Goal: Navigation & Orientation: Go to known website

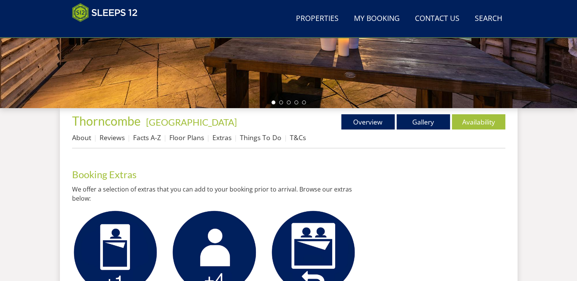
scroll to position [235, 0]
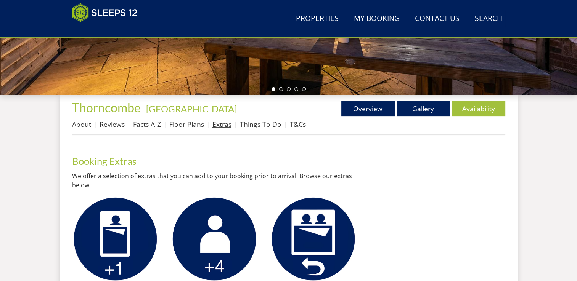
click at [218, 123] on link "Extras" at bounding box center [221, 124] width 19 height 9
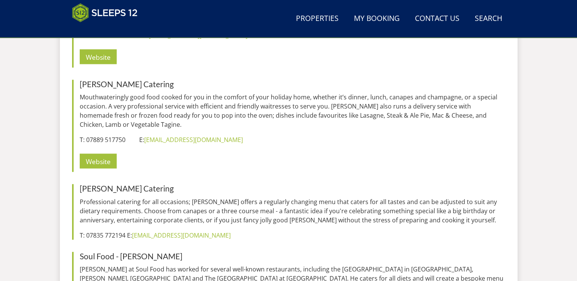
scroll to position [1364, 0]
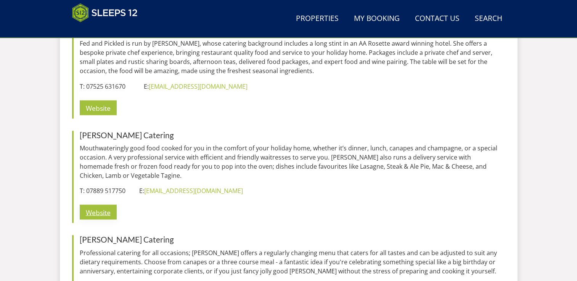
click at [101, 205] on link "Website" at bounding box center [98, 212] width 37 height 15
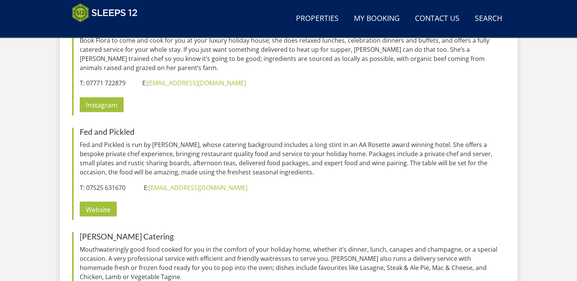
scroll to position [1250, 0]
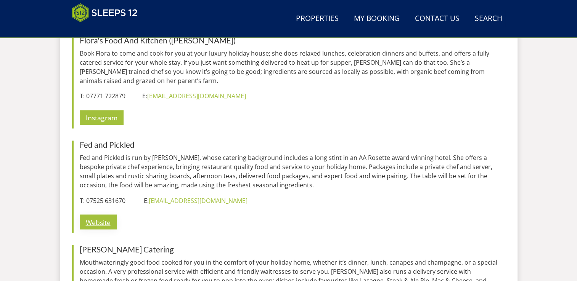
click at [98, 215] on link "Website" at bounding box center [98, 222] width 37 height 15
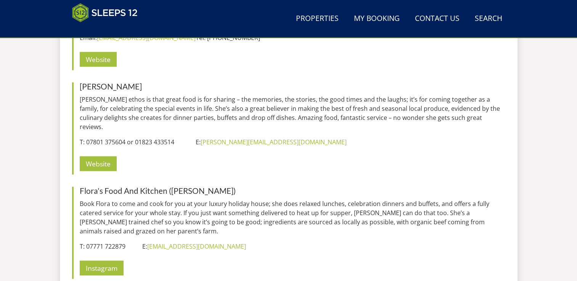
scroll to position [1097, 0]
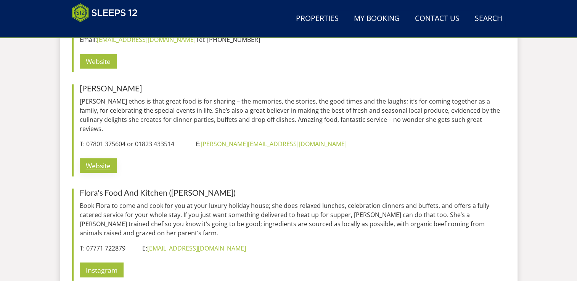
click at [91, 158] on link "Website" at bounding box center [98, 165] width 37 height 15
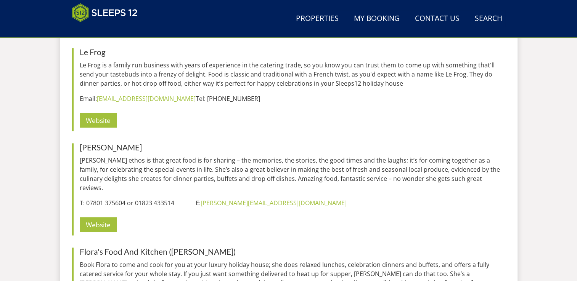
scroll to position [1021, 0]
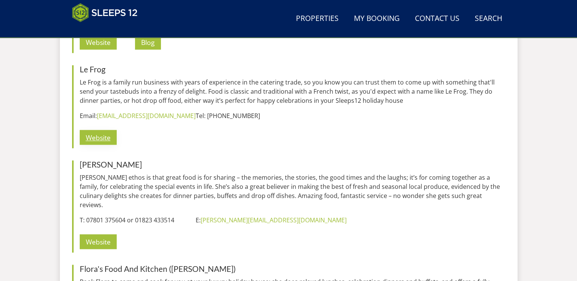
click at [89, 136] on link "Website" at bounding box center [98, 137] width 37 height 15
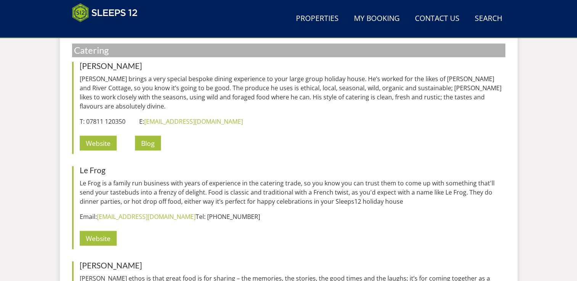
scroll to position [907, 0]
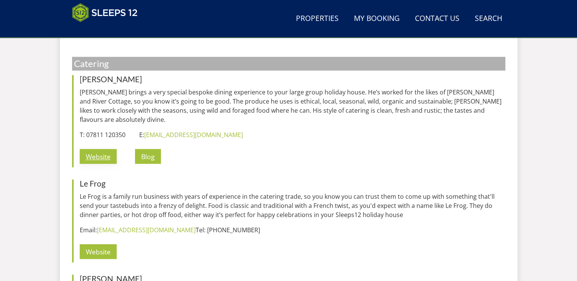
click at [93, 155] on link "Website" at bounding box center [98, 156] width 37 height 15
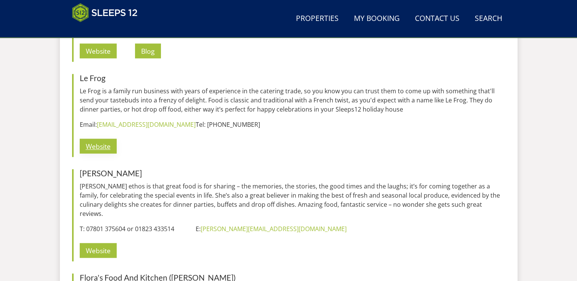
scroll to position [1021, 0]
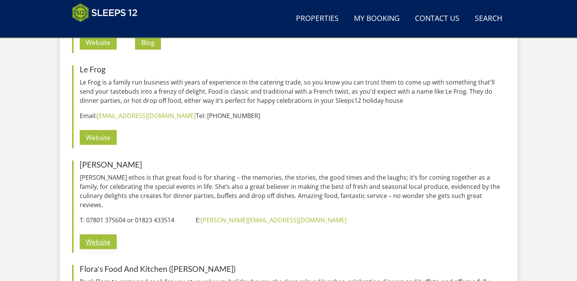
click at [102, 234] on link "Website" at bounding box center [98, 241] width 37 height 15
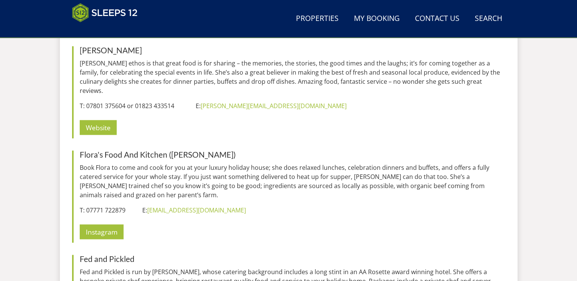
scroll to position [1097, 0]
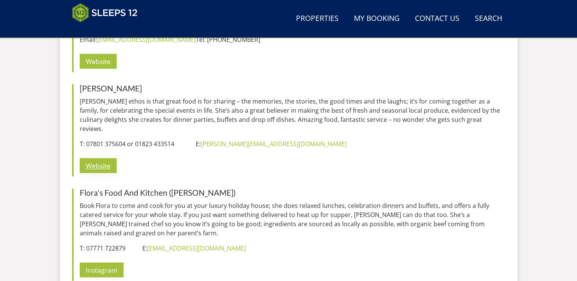
click at [107, 158] on link "Website" at bounding box center [98, 165] width 37 height 15
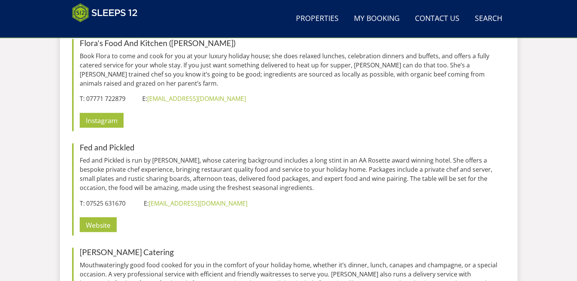
scroll to position [1266, 0]
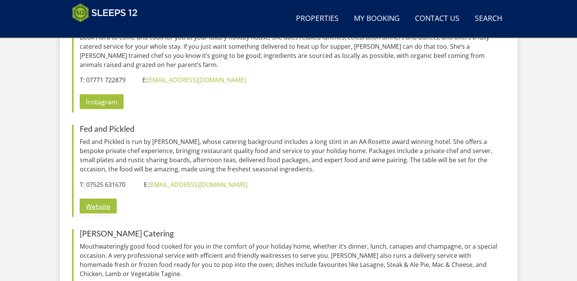
click at [101, 199] on link "Website" at bounding box center [98, 206] width 37 height 15
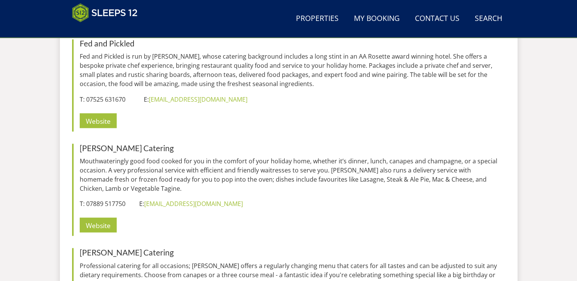
scroll to position [1351, 0]
click at [100, 217] on link "Website" at bounding box center [98, 224] width 37 height 15
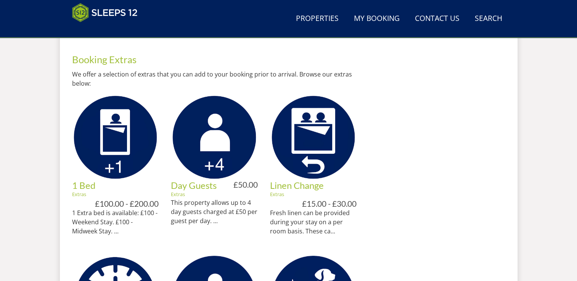
scroll to position [285, 0]
